Goal: Task Accomplishment & Management: Manage account settings

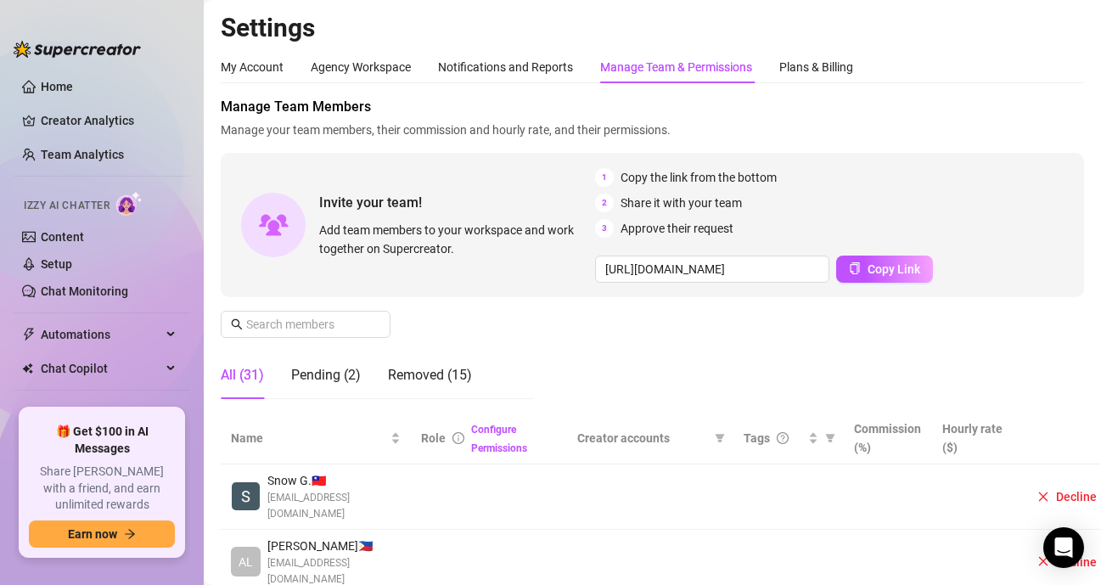
click at [472, 166] on div "Invite your team! Add team members to your workspace and work together on Super…" at bounding box center [652, 225] width 863 height 144
click at [828, 445] on span at bounding box center [830, 437] width 17 height 25
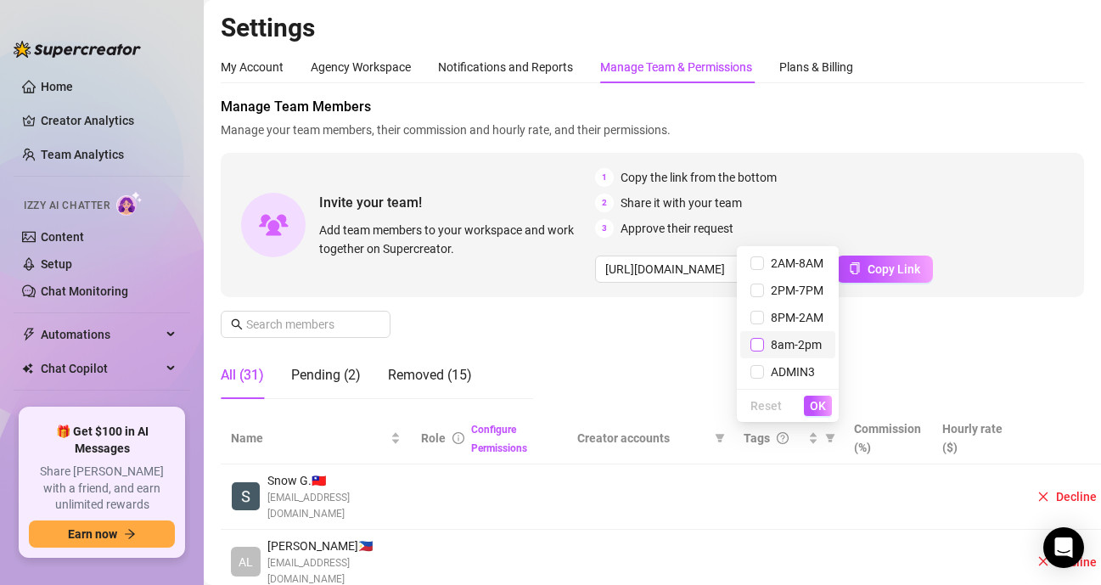
click at [754, 345] on input "checkbox" at bounding box center [757, 345] width 14 height 14
checkbox input "true"
click at [822, 407] on span "OK" at bounding box center [818, 406] width 16 height 14
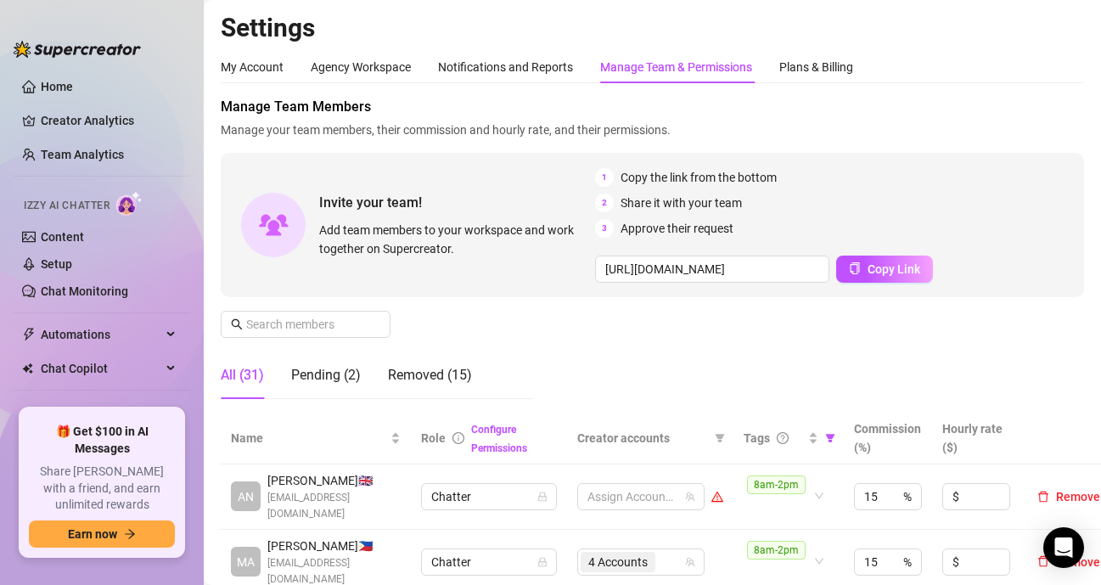
click at [587, 362] on div "Manage Team Members Manage your team members, their commission and hourly rate,…" at bounding box center [652, 255] width 863 height 316
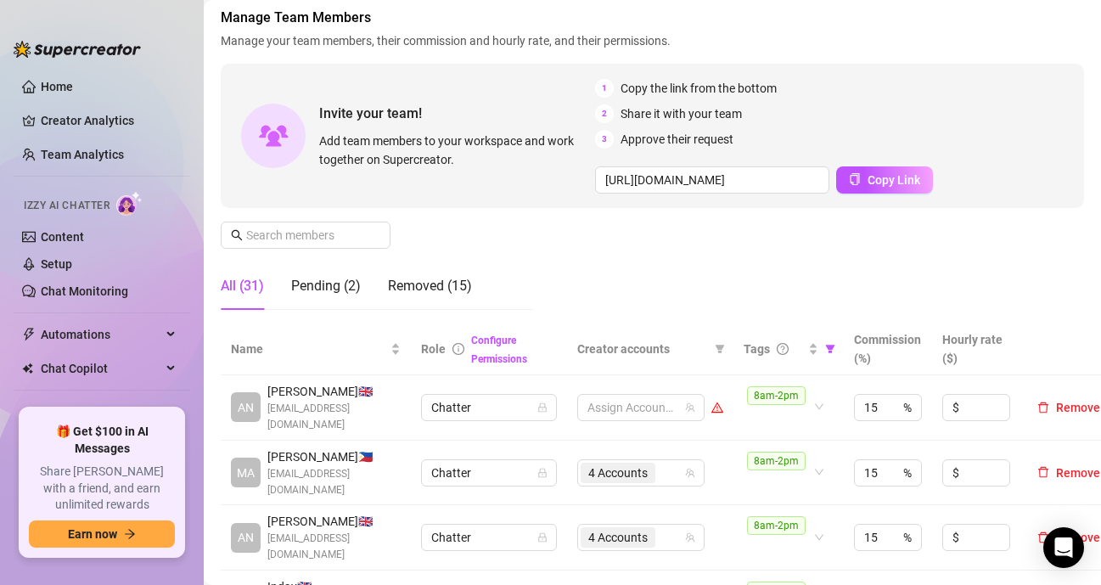
scroll to position [170, 0]
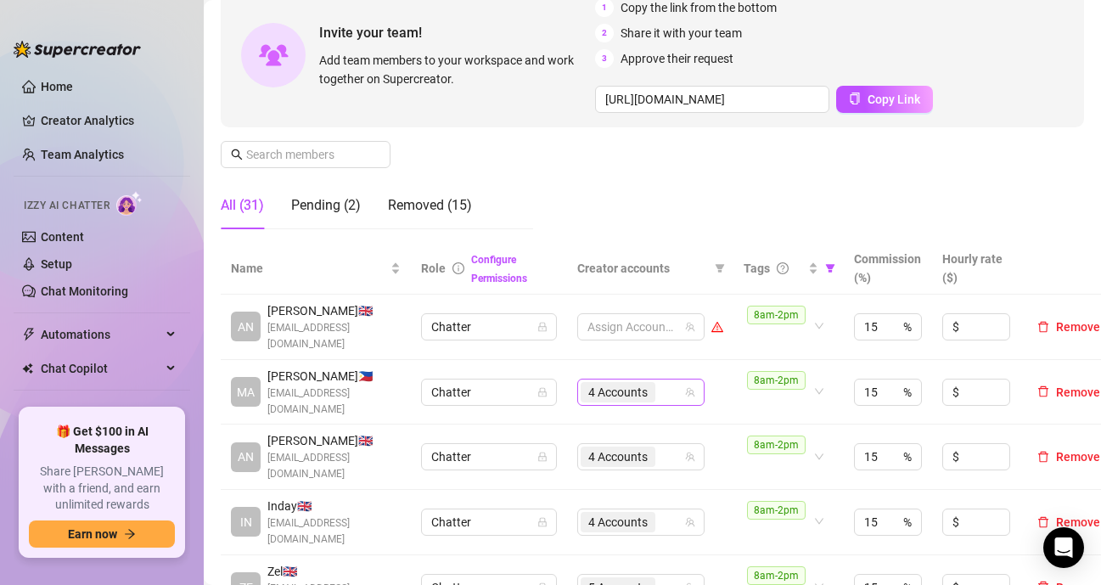
click at [679, 389] on div "4 Accounts" at bounding box center [632, 392] width 103 height 24
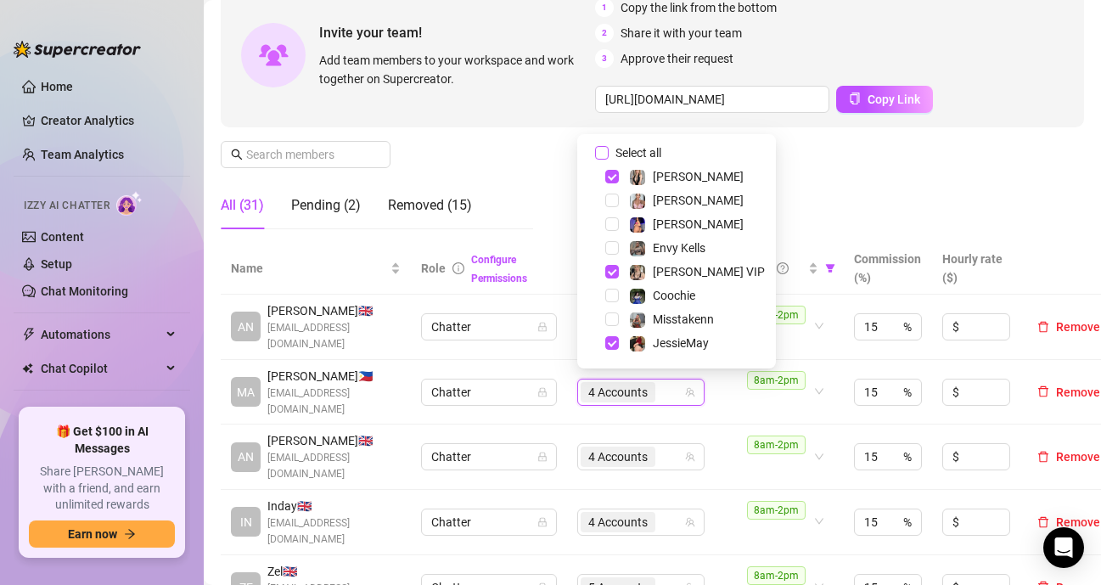
click at [598, 154] on input "Select all" at bounding box center [602, 153] width 14 height 14
click at [598, 153] on input "Select all" at bounding box center [602, 153] width 14 height 14
checkbox input "false"
click at [665, 450] on div "4 Accounts" at bounding box center [632, 457] width 103 height 24
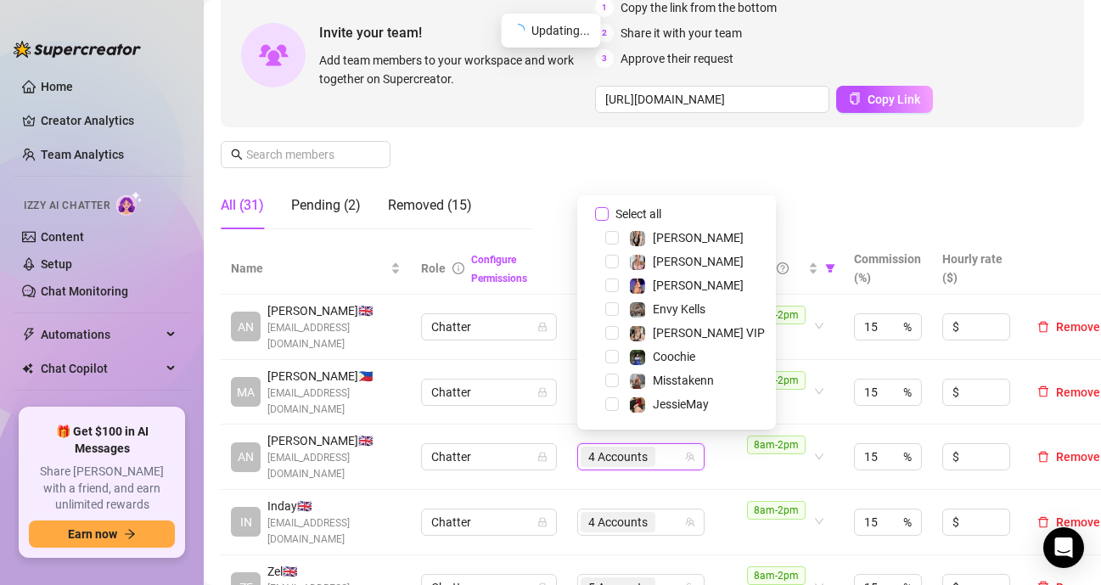
click at [598, 218] on input "Select all" at bounding box center [602, 214] width 14 height 14
checkbox input "false"
click at [668, 510] on div "4 Accounts" at bounding box center [632, 522] width 103 height 24
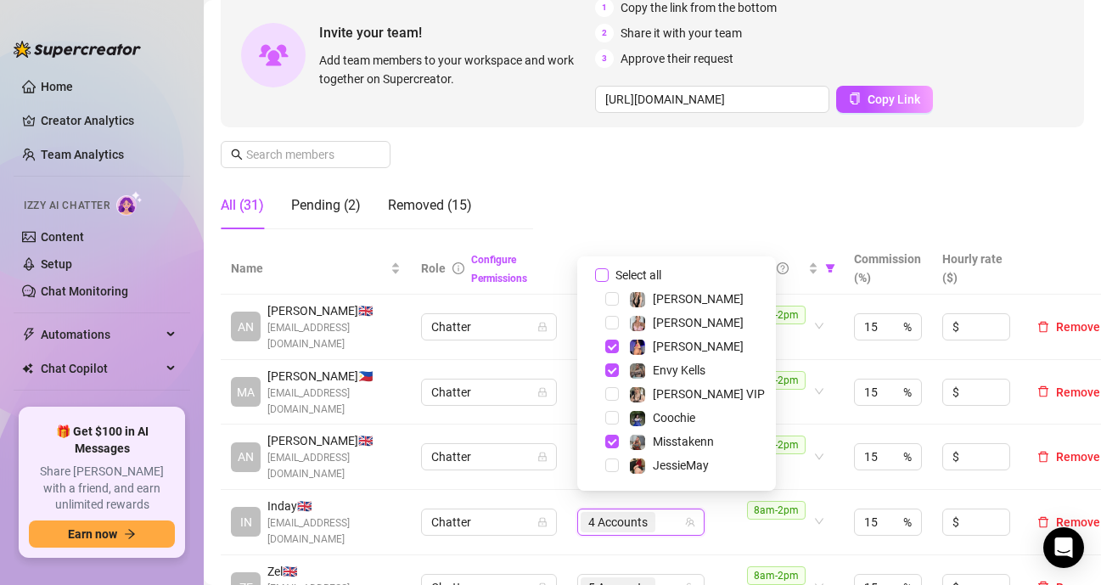
click at [600, 272] on input "Select all" at bounding box center [602, 275] width 14 height 14
click at [601, 272] on input "Select all" at bounding box center [602, 275] width 14 height 14
checkbox input "false"
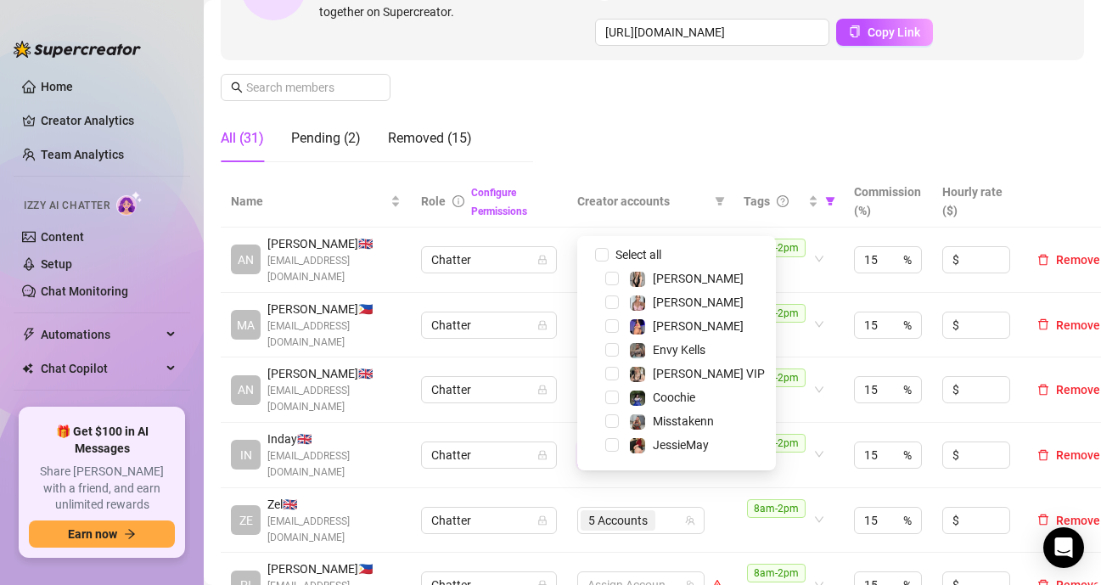
scroll to position [255, 0]
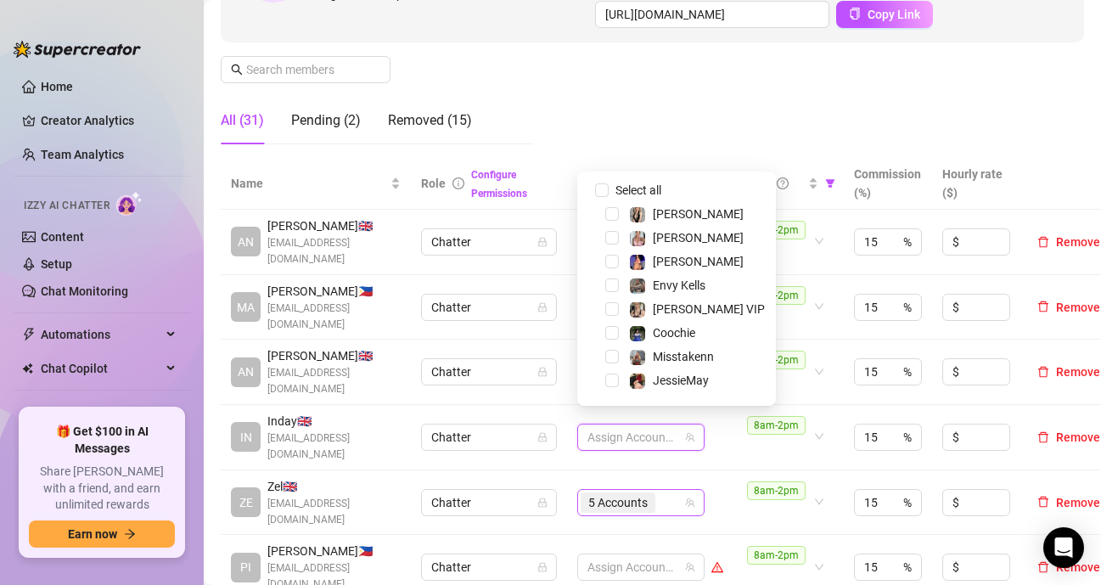
click at [657, 491] on div "5 Accounts" at bounding box center [620, 503] width 78 height 24
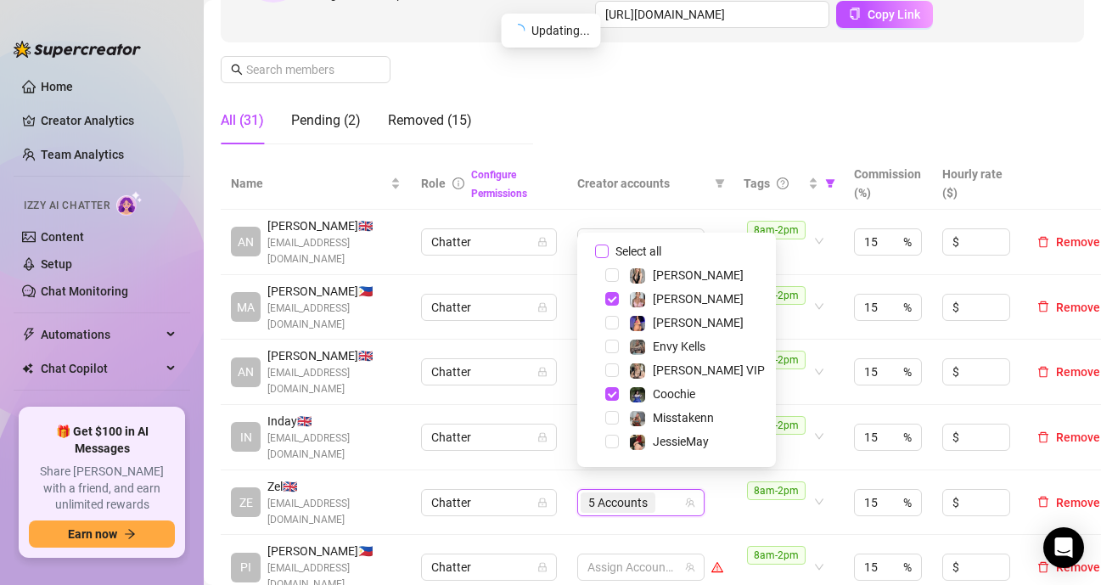
click at [604, 250] on input "Select all" at bounding box center [602, 251] width 14 height 14
checkbox input "false"
click at [674, 123] on div "Manage Team Members Manage your team members, their commission and hourly rate,…" at bounding box center [652, 0] width 863 height 316
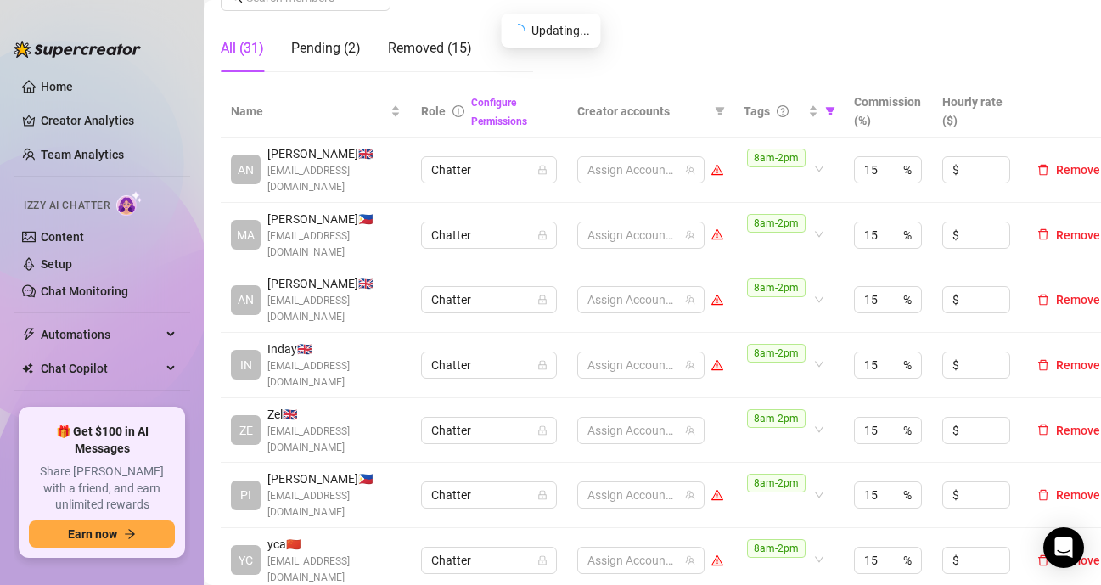
scroll to position [424, 0]
